Goal: Transaction & Acquisition: Purchase product/service

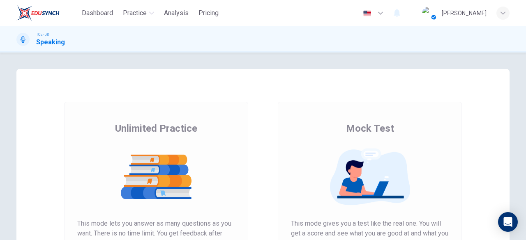
scroll to position [157, 0]
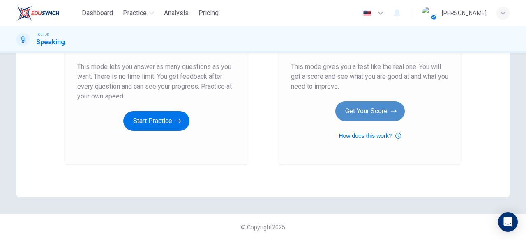
click at [385, 116] on button "Get Your Score" at bounding box center [369, 111] width 69 height 20
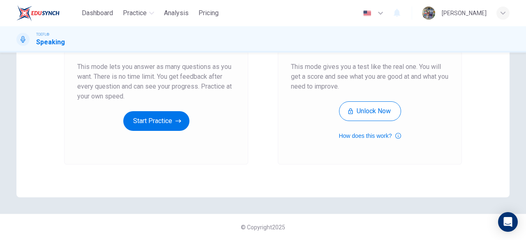
scroll to position [134, 0]
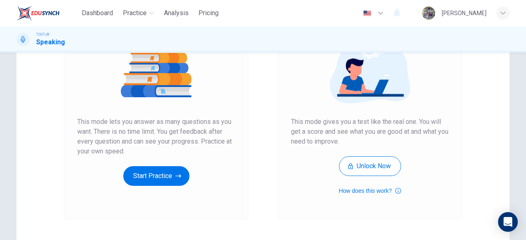
scroll to position [103, 0]
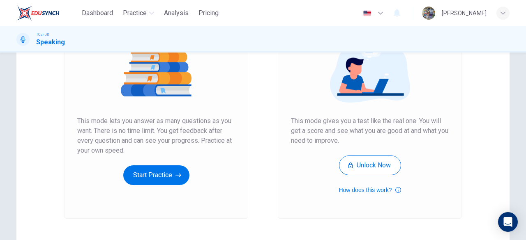
click at [371, 121] on span "This mode gives you a test like the real one. You will get a score and see what…" at bounding box center [370, 131] width 158 height 30
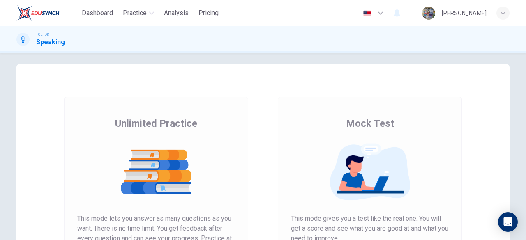
scroll to position [0, 0]
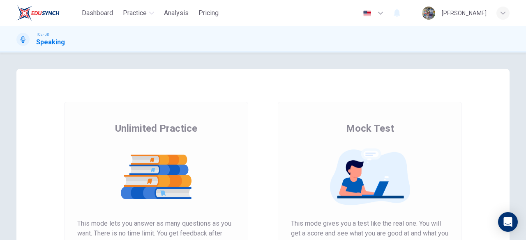
drag, startPoint x: 403, startPoint y: 207, endPoint x: 500, endPoint y: 146, distance: 115.2
click at [408, 202] on div at bounding box center [370, 177] width 158 height 64
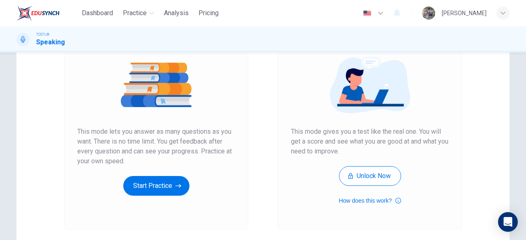
scroll to position [111, 0]
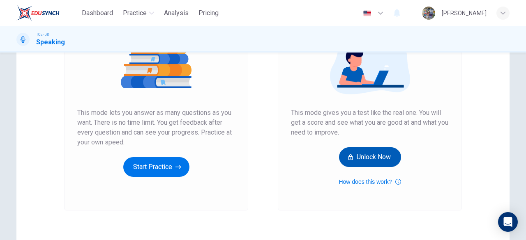
click at [374, 159] on button "Unlock Now" at bounding box center [370, 158] width 62 height 20
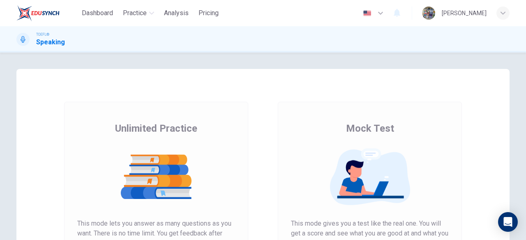
scroll to position [157, 0]
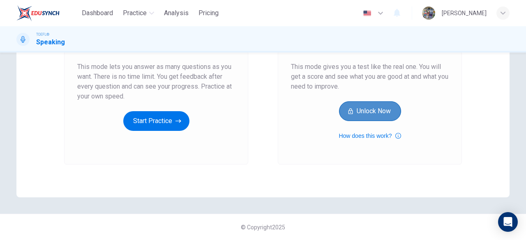
click at [353, 112] on button "Unlock Now" at bounding box center [370, 111] width 62 height 20
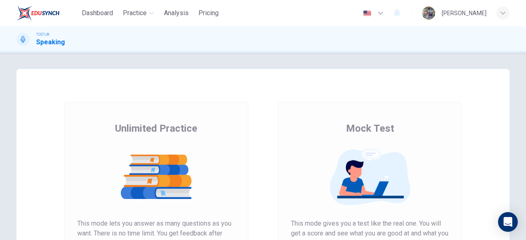
scroll to position [157, 0]
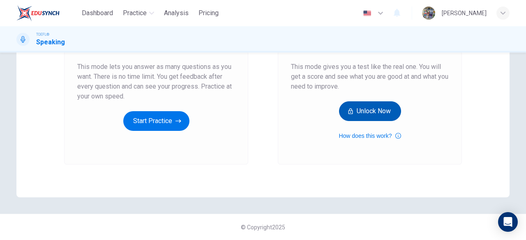
click at [387, 116] on button "Unlock Now" at bounding box center [370, 111] width 62 height 20
